Goal: Information Seeking & Learning: Find specific page/section

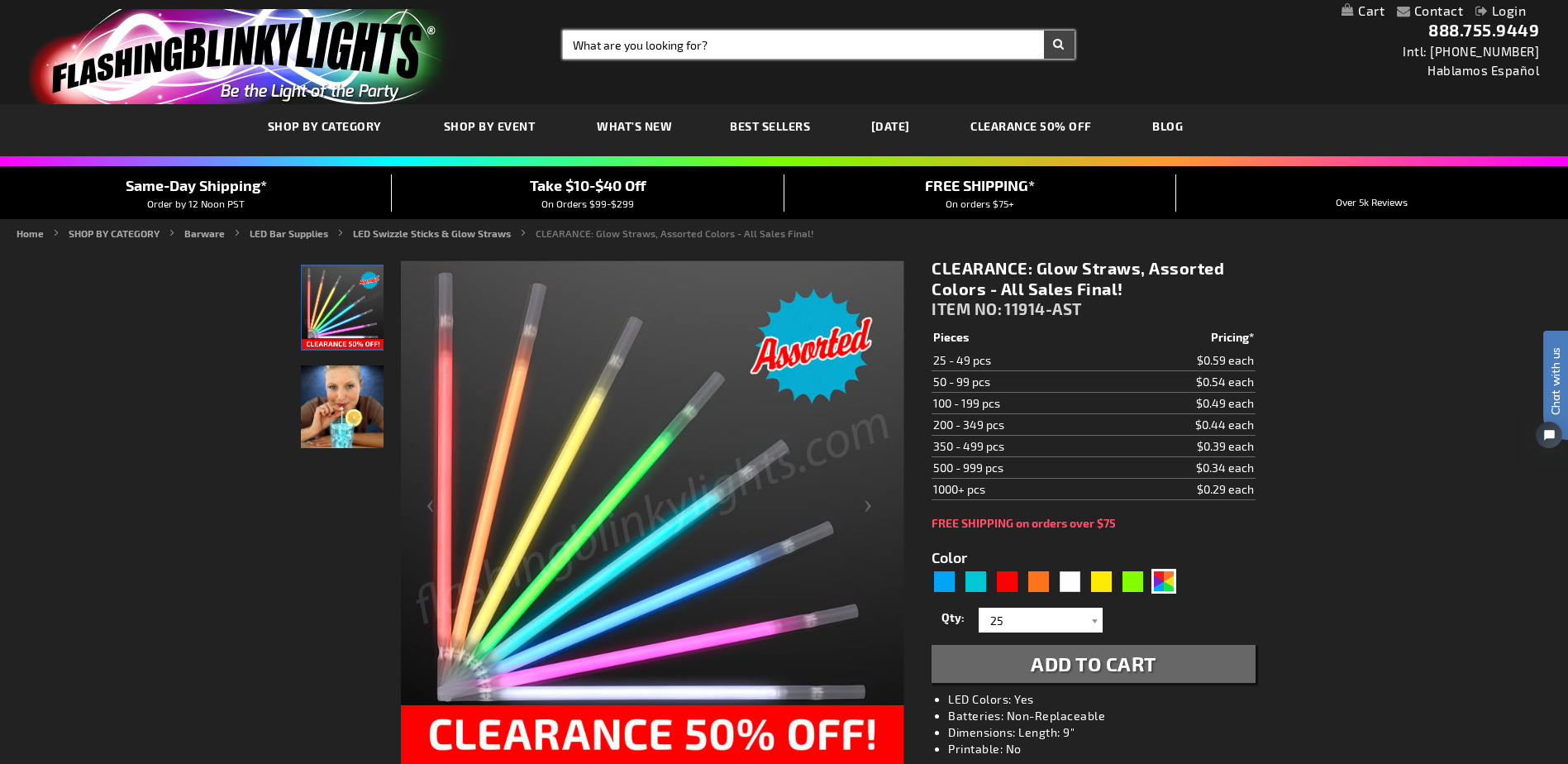
click at [675, 41] on input "Search" at bounding box center [818, 45] width 511 height 28
type input "straw"
click at [1044, 31] on button "Search" at bounding box center [1060, 45] width 31 height 28
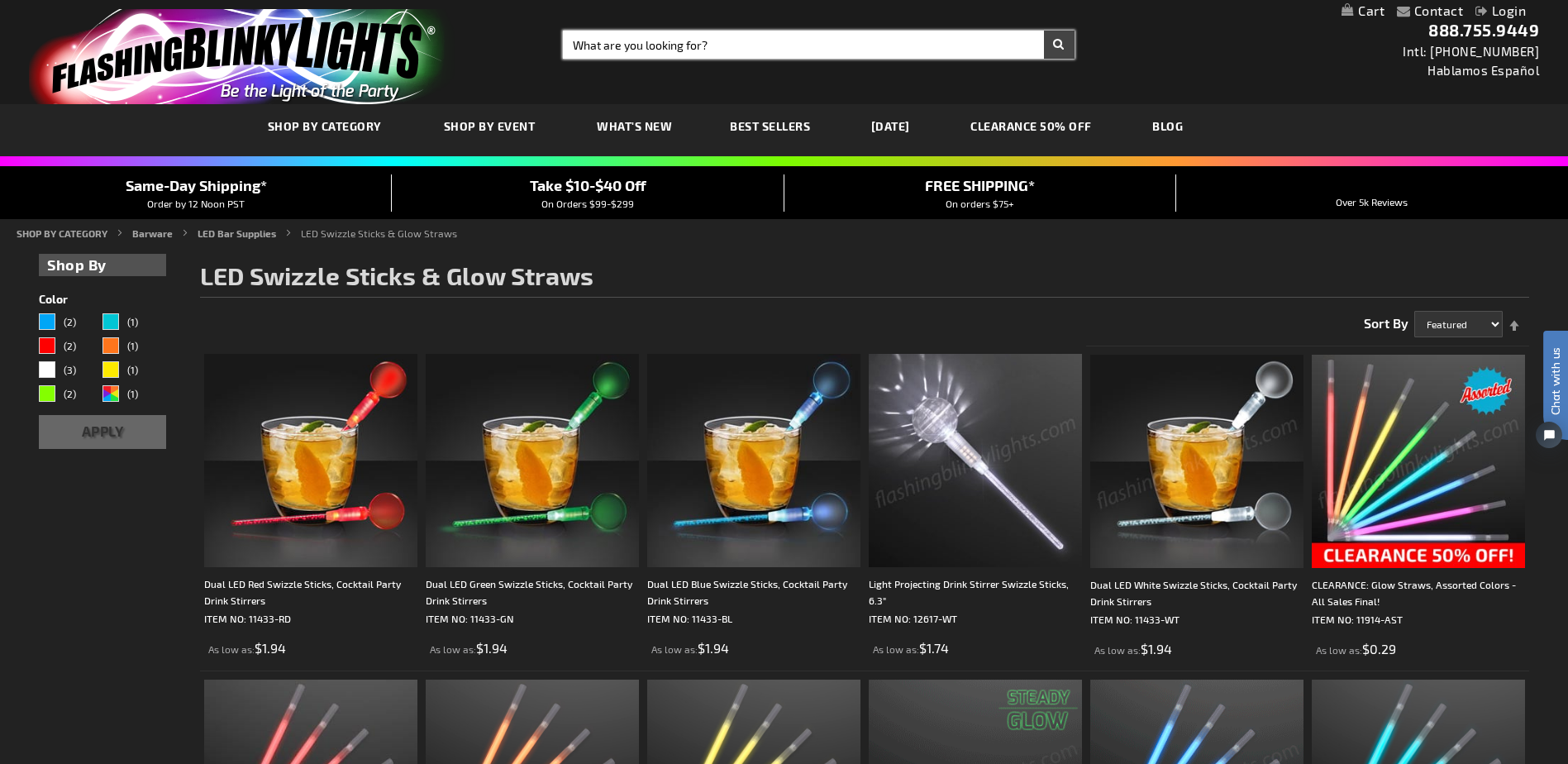
click at [721, 37] on input "Search" at bounding box center [818, 45] width 511 height 28
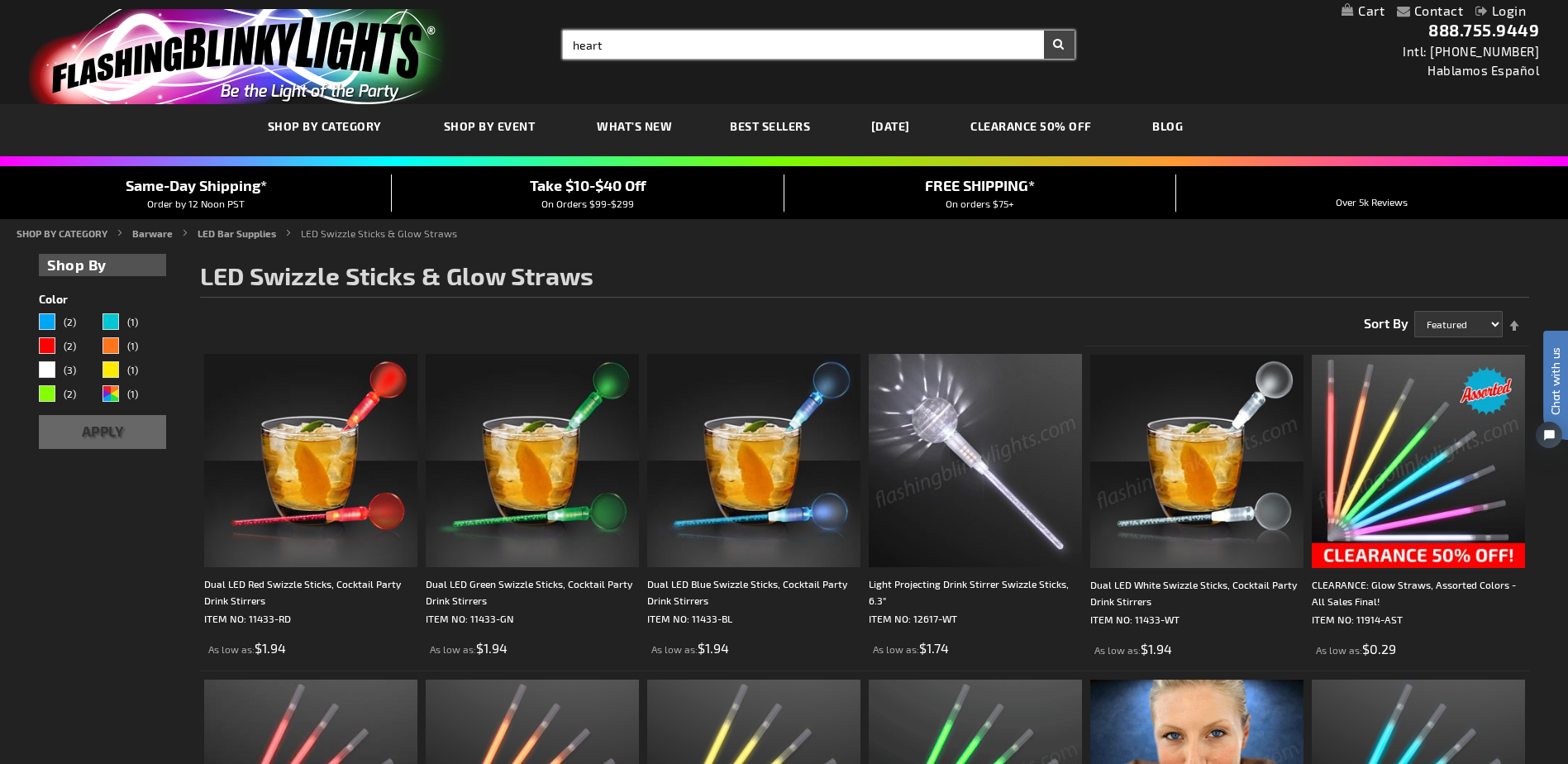
type input "heart"
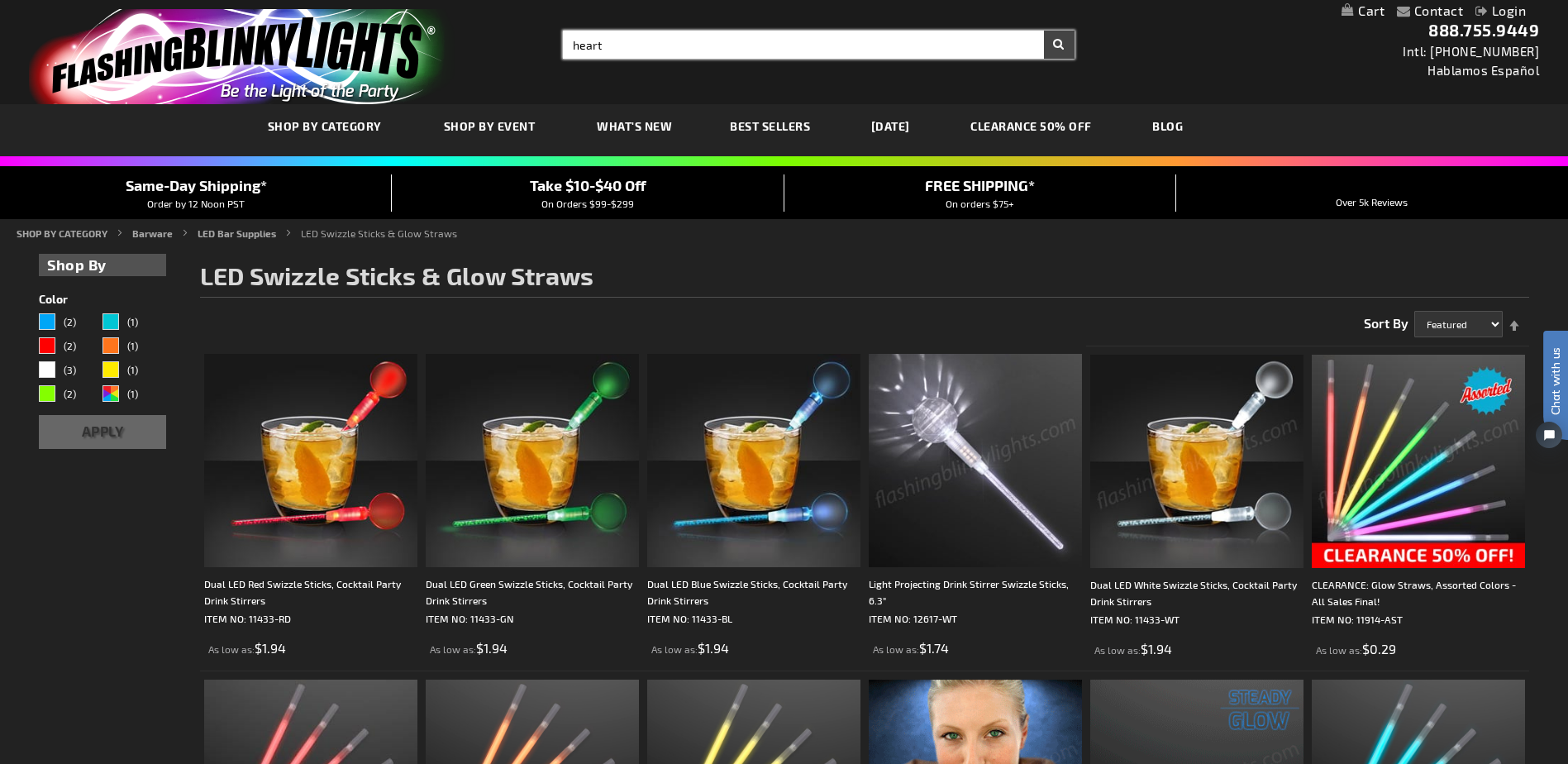
click at [1044, 31] on button "Search" at bounding box center [1060, 45] width 31 height 28
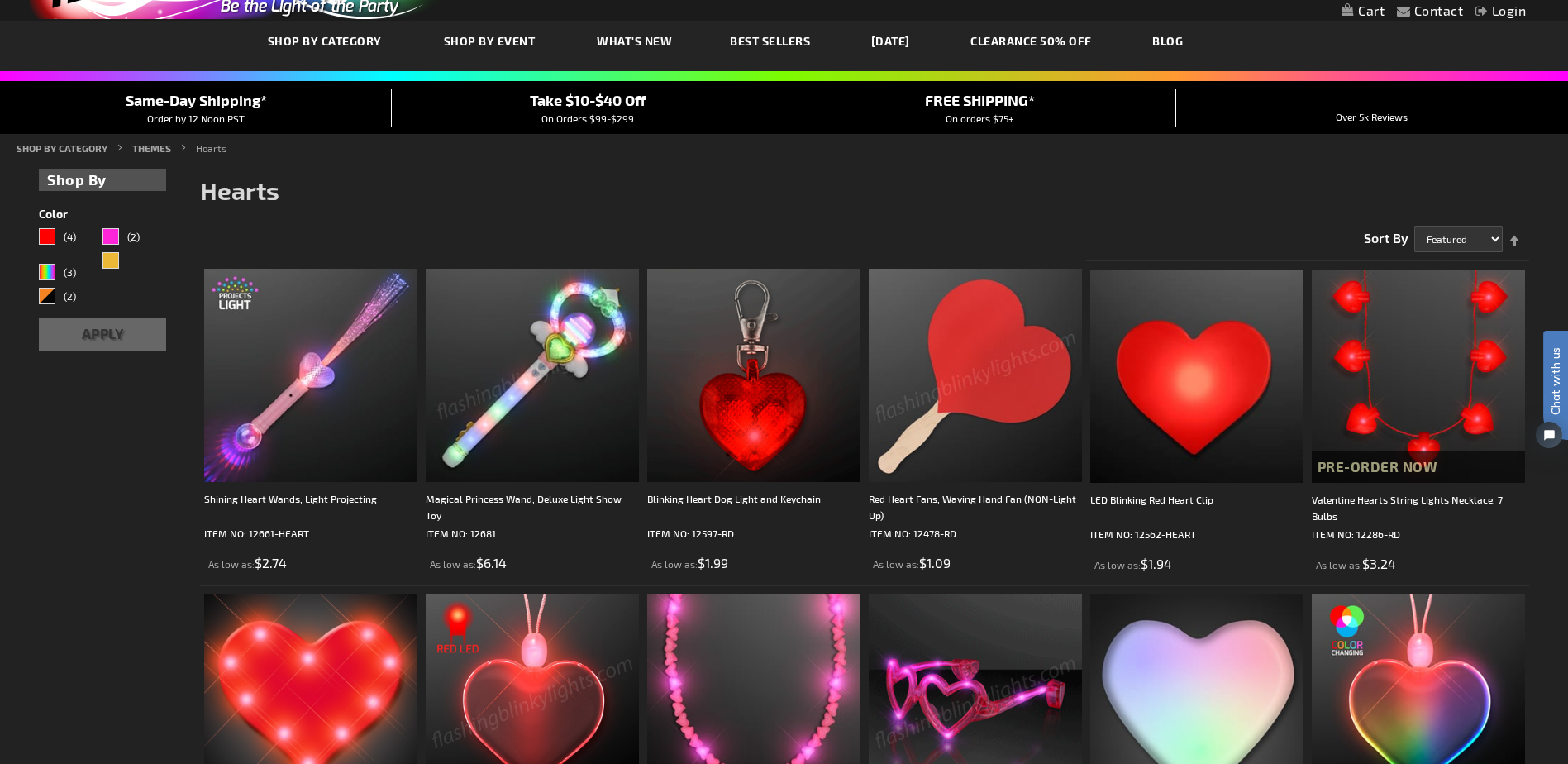
scroll to position [82, 0]
